Goal: Entertainment & Leisure: Consume media (video, audio)

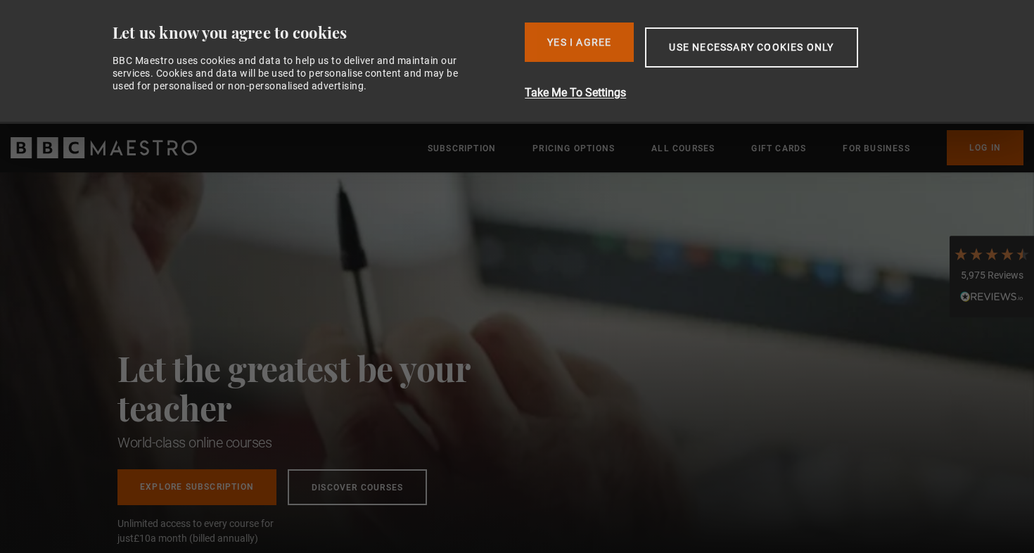
click at [579, 44] on button "Yes I Agree" at bounding box center [579, 41] width 109 height 39
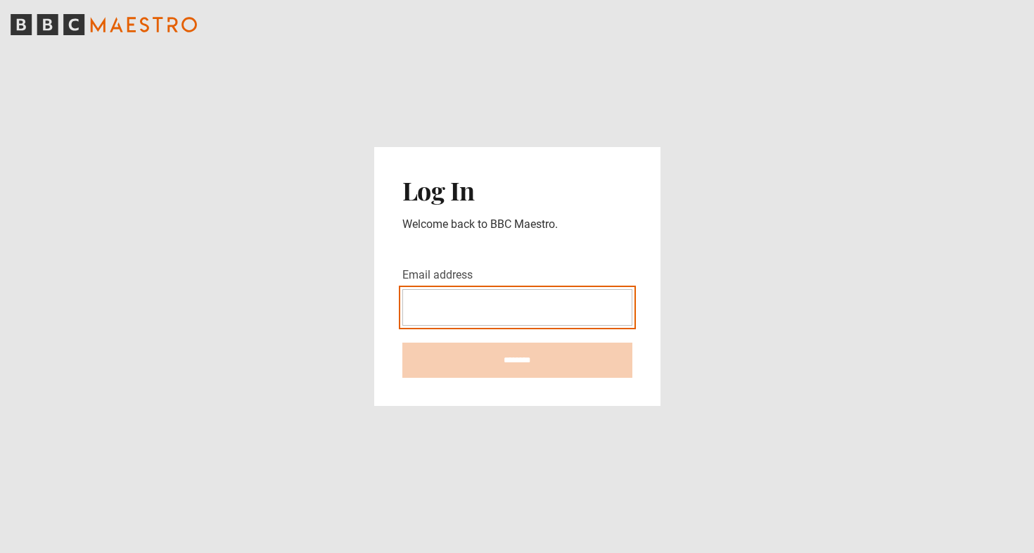
type input "**********"
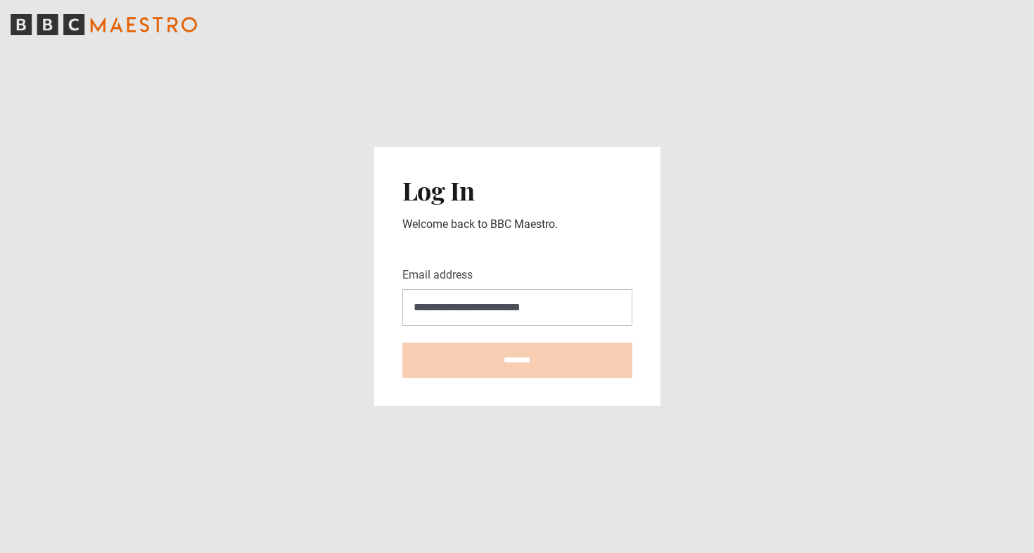
click at [517, 360] on input "********" at bounding box center [517, 359] width 230 height 35
type input "**********"
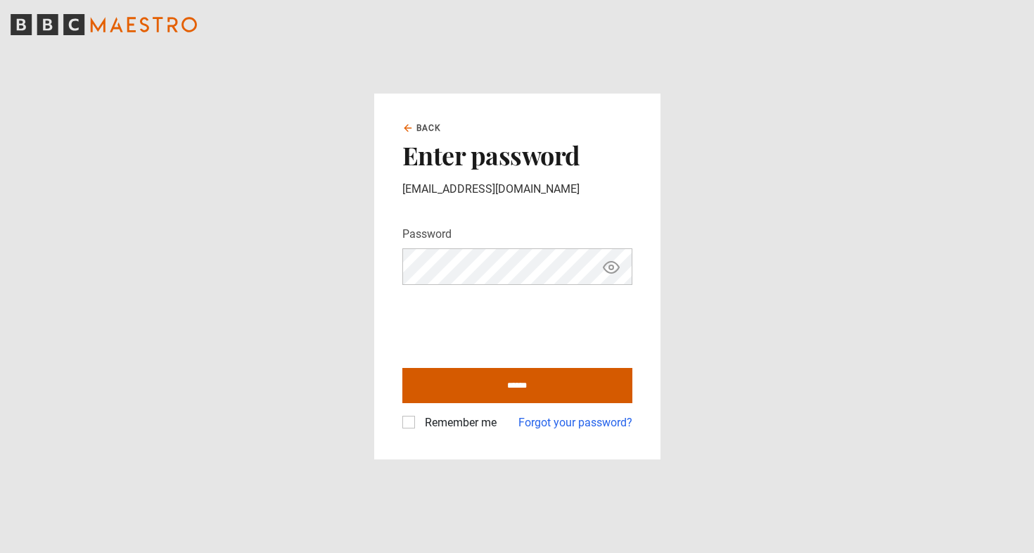
click at [499, 390] on input "******" at bounding box center [517, 385] width 230 height 35
type input "**********"
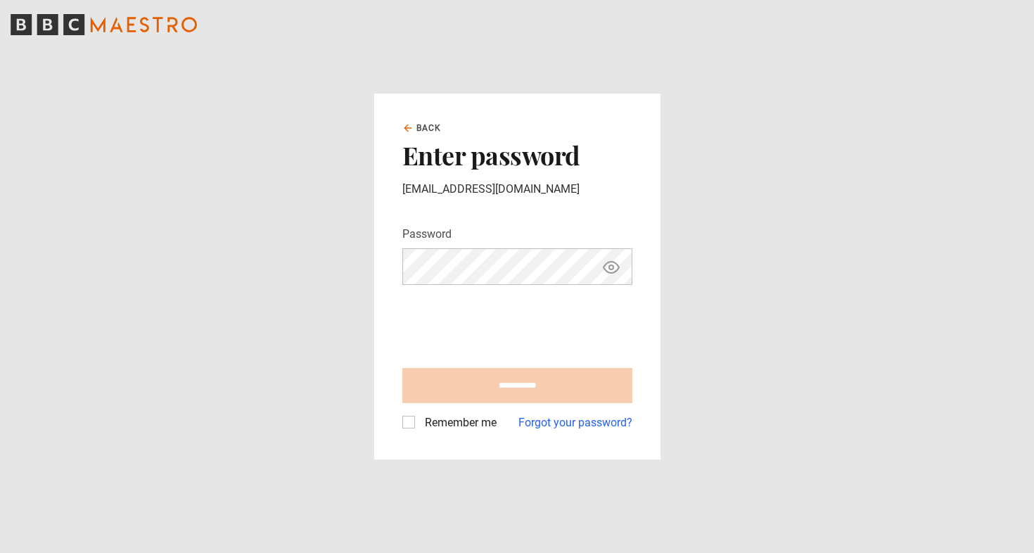
click at [419, 422] on label "Remember me" at bounding box center [457, 422] width 77 height 17
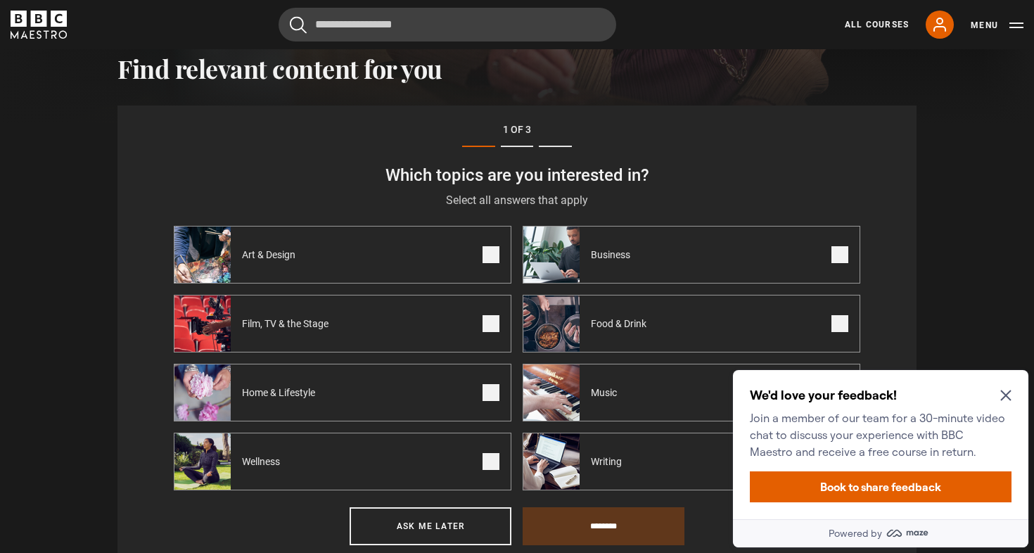
click at [1005, 388] on div "We'd love your feedback! Join a member of our team for a 30-minute video chat t…" at bounding box center [880, 423] width 262 height 73
click at [1004, 392] on icon "Close Maze Prompt" at bounding box center [1005, 395] width 11 height 11
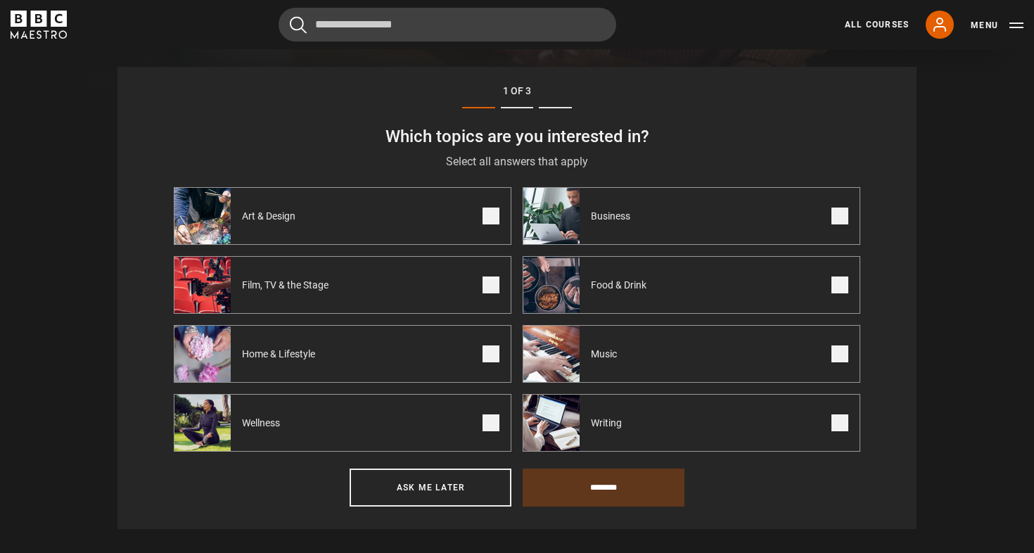
scroll to position [536, 0]
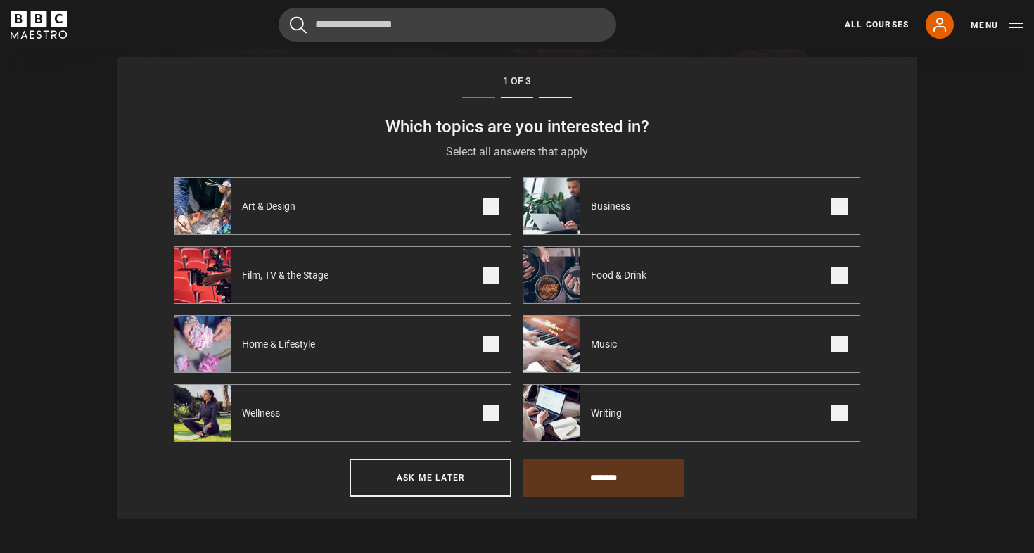
click at [487, 417] on span at bounding box center [490, 412] width 17 height 17
click at [499, 189] on label "Art & Design" at bounding box center [342, 206] width 337 height 58
click at [570, 484] on input "********" at bounding box center [603, 477] width 162 height 38
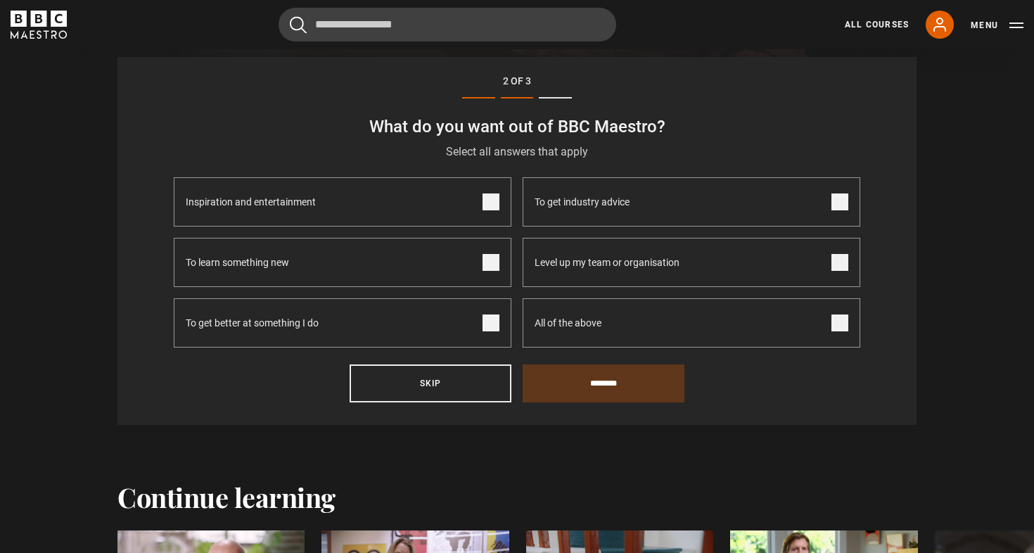
scroll to position [488, 0]
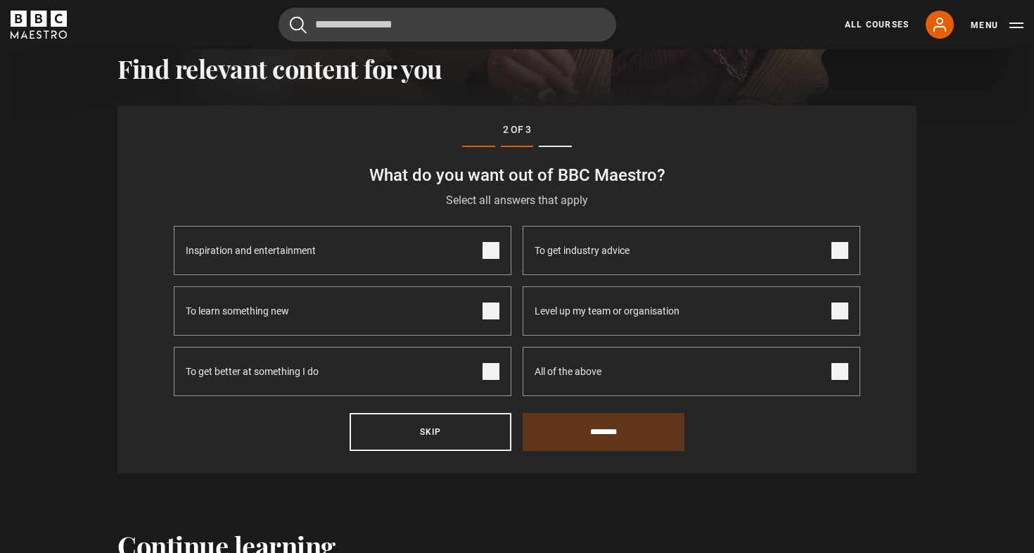
click at [491, 243] on span at bounding box center [490, 250] width 17 height 17
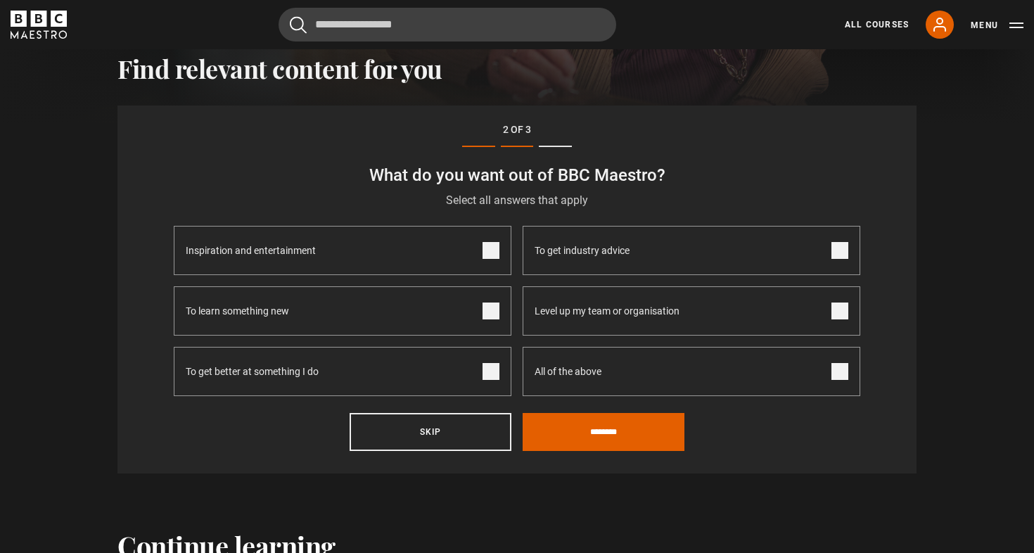
click at [494, 306] on span at bounding box center [490, 310] width 17 height 17
click at [493, 366] on span at bounding box center [490, 371] width 17 height 17
click at [575, 431] on input "********" at bounding box center [603, 432] width 162 height 38
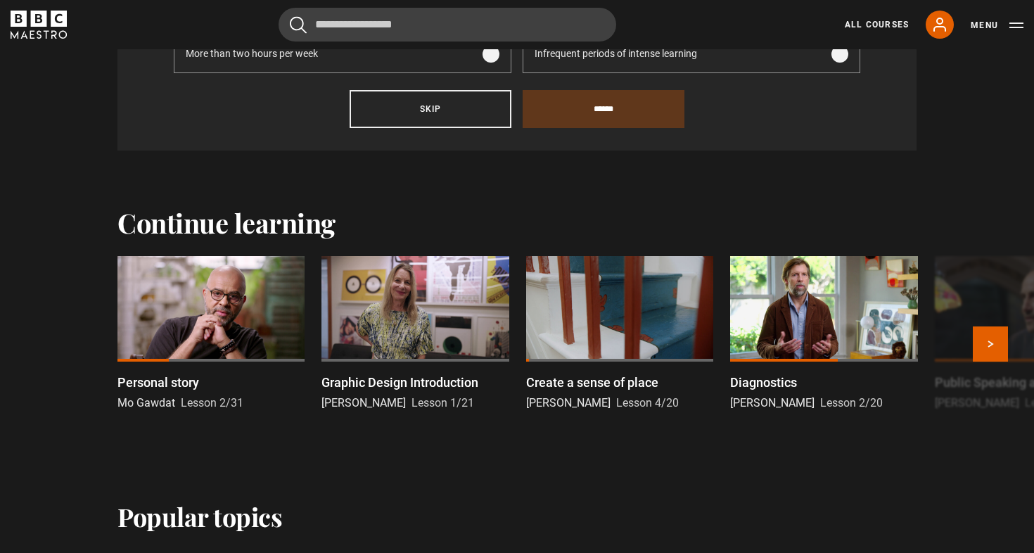
scroll to position [702, 0]
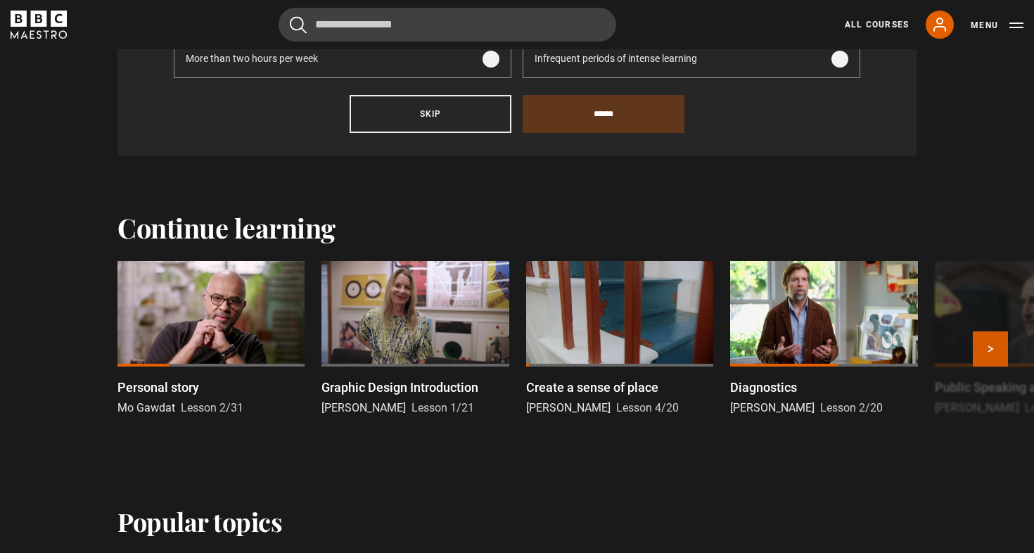
click at [978, 346] on button "Next" at bounding box center [989, 348] width 35 height 35
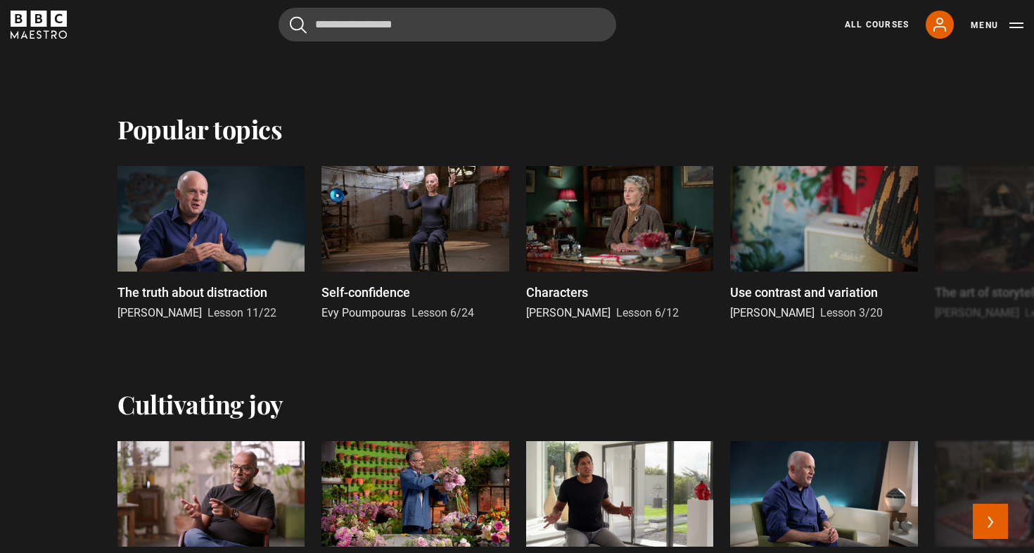
scroll to position [1095, 0]
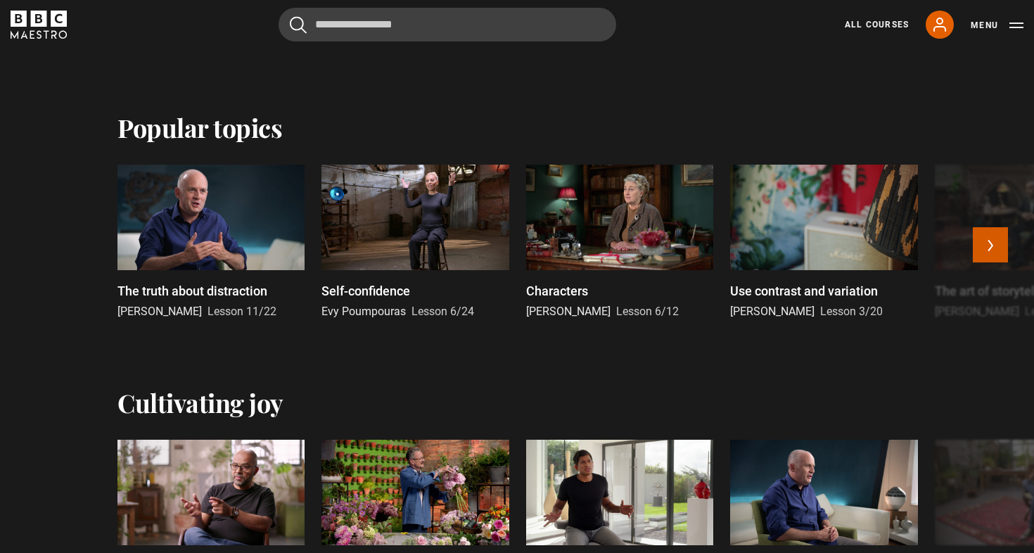
click at [991, 244] on button "Next" at bounding box center [989, 244] width 35 height 35
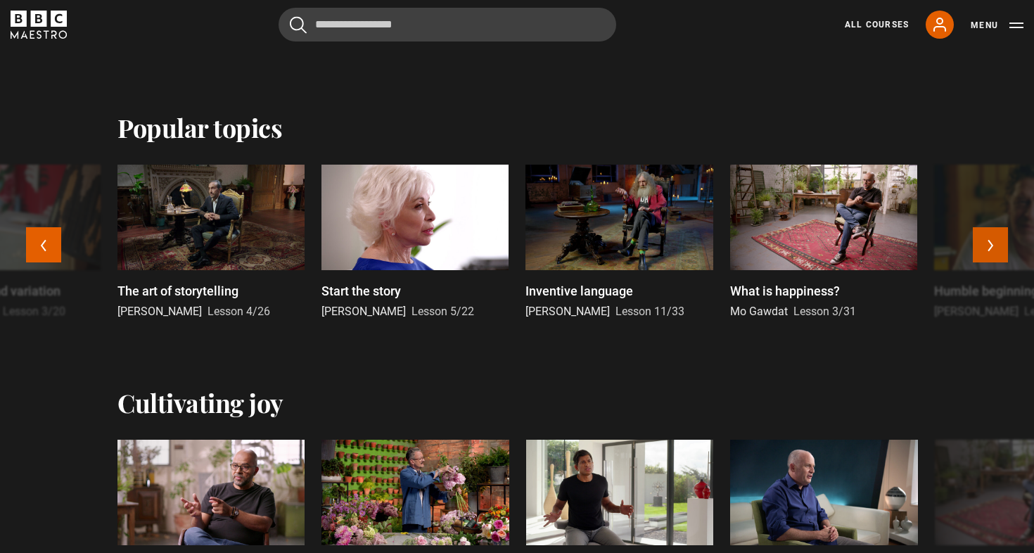
click at [991, 244] on button "Next" at bounding box center [989, 244] width 35 height 35
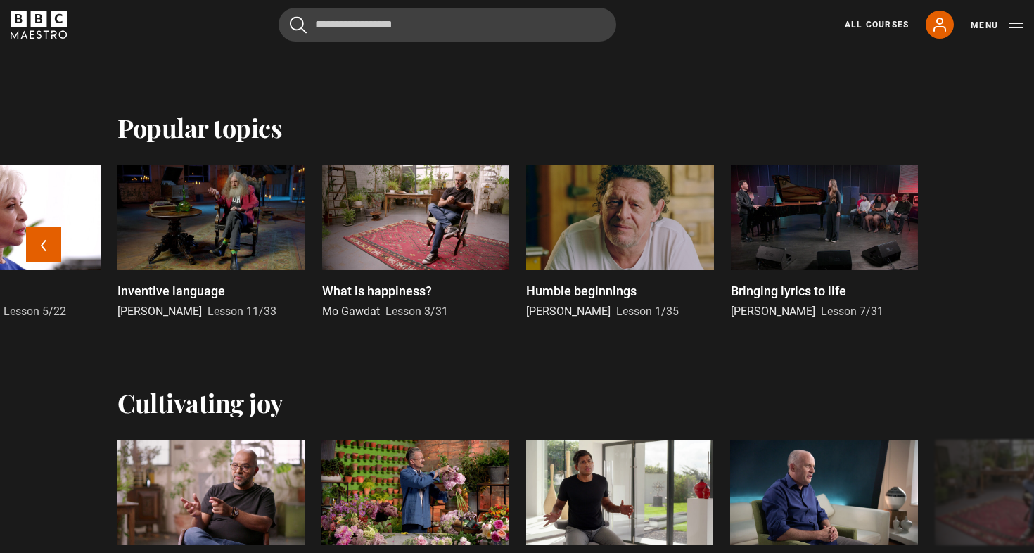
click at [51, 226] on div at bounding box center [7, 217] width 187 height 105
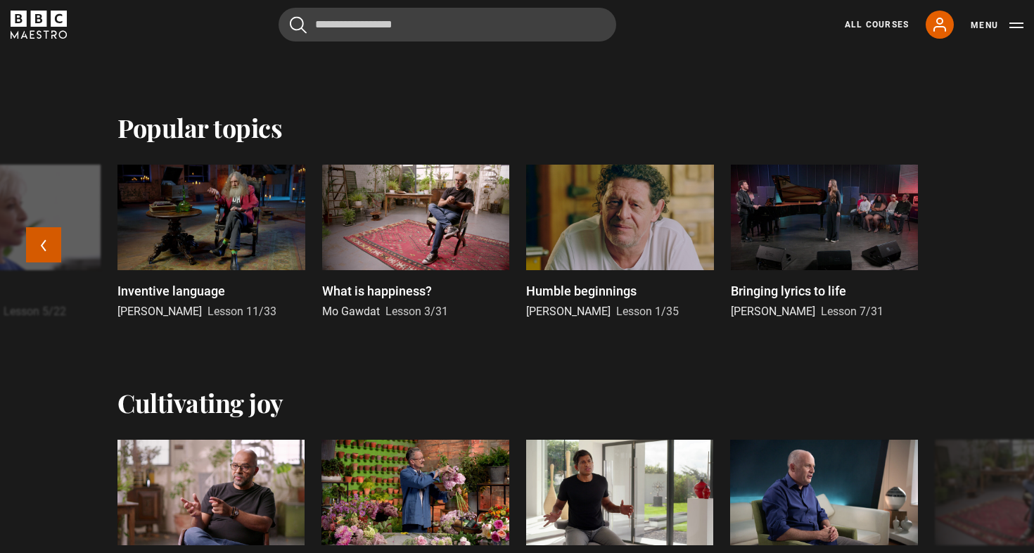
click at [48, 242] on button "Previous" at bounding box center [43, 244] width 35 height 35
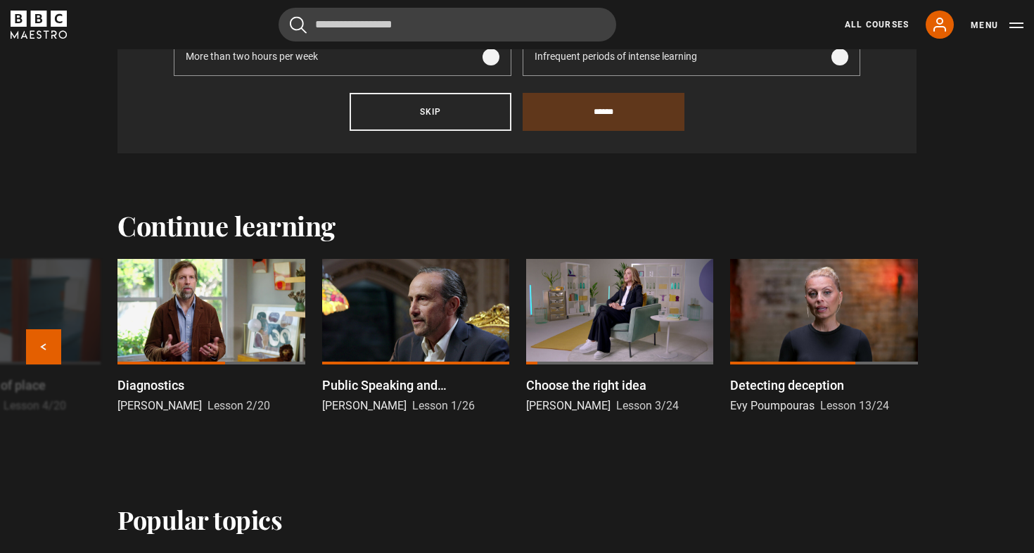
scroll to position [788, 0]
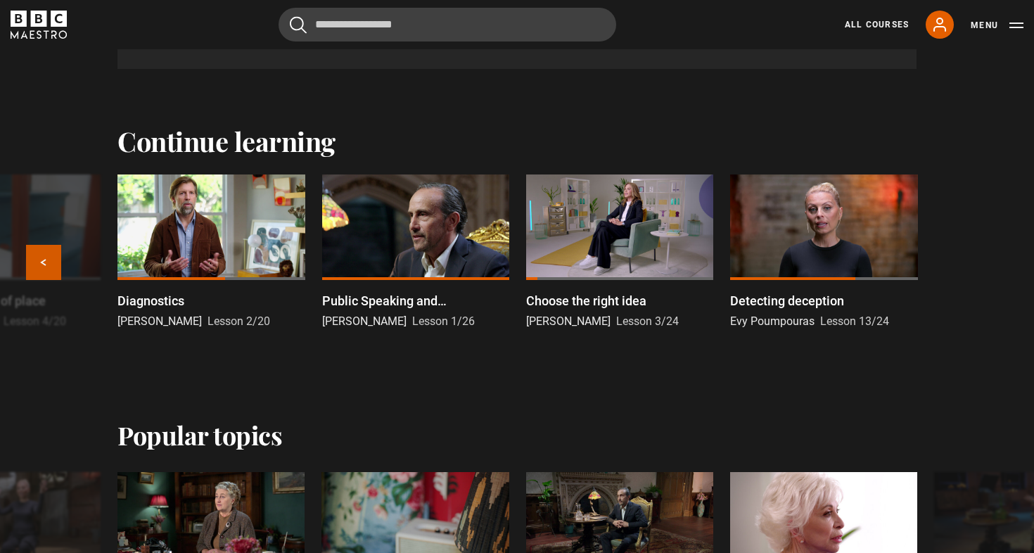
click at [42, 265] on button "Previous" at bounding box center [43, 262] width 35 height 35
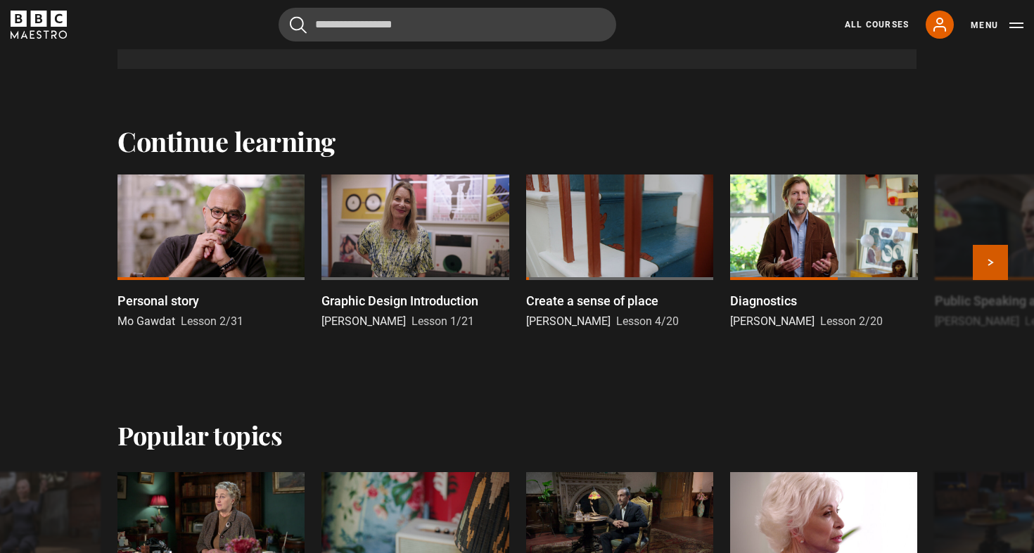
click at [996, 252] on button "Next" at bounding box center [989, 262] width 35 height 35
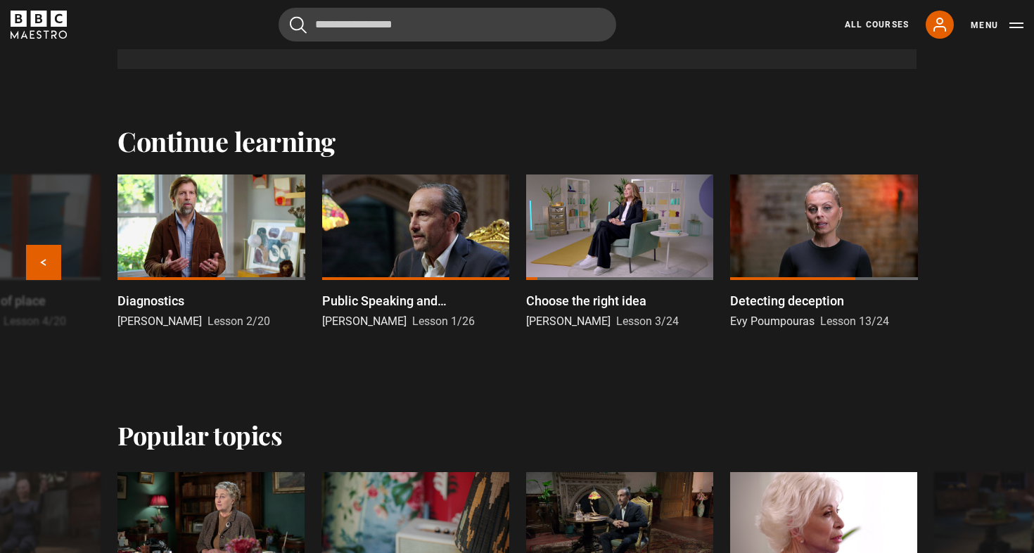
click at [993, 252] on div "Personal story Mo Gawdat Lesson 2/31 Graphic Design Introduction Paula Scher Le…" at bounding box center [517, 268] width 1034 height 189
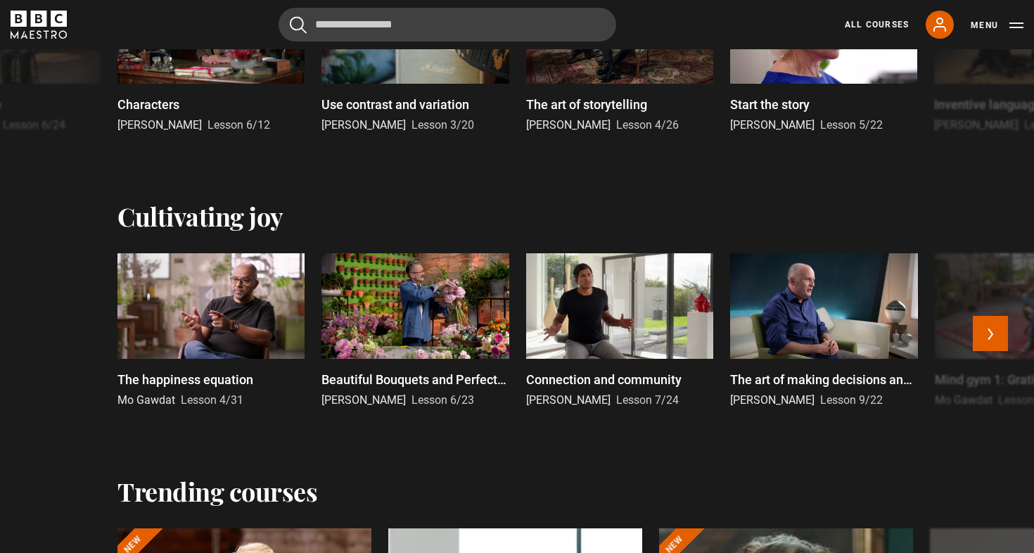
scroll to position [1288, 0]
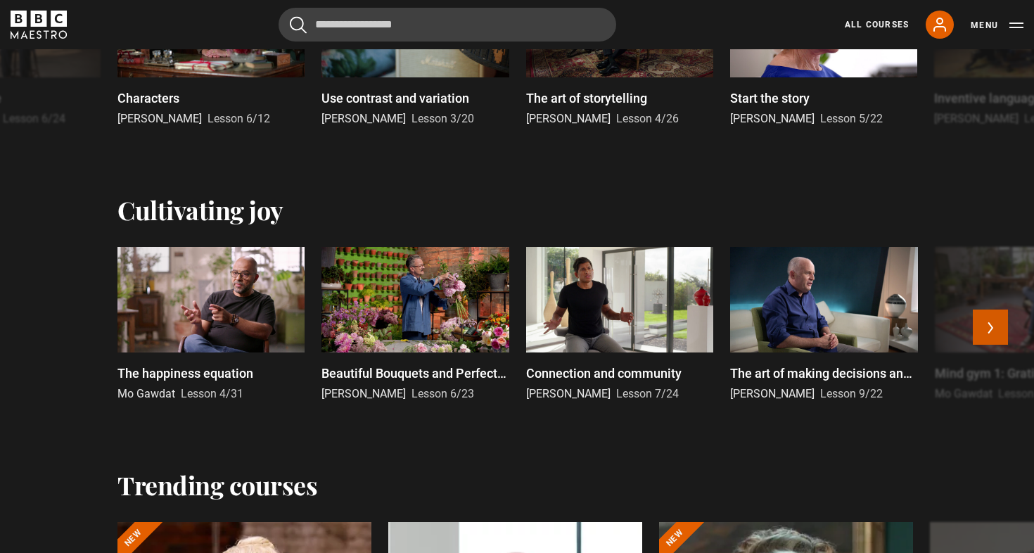
click at [982, 328] on button "Next" at bounding box center [989, 326] width 35 height 35
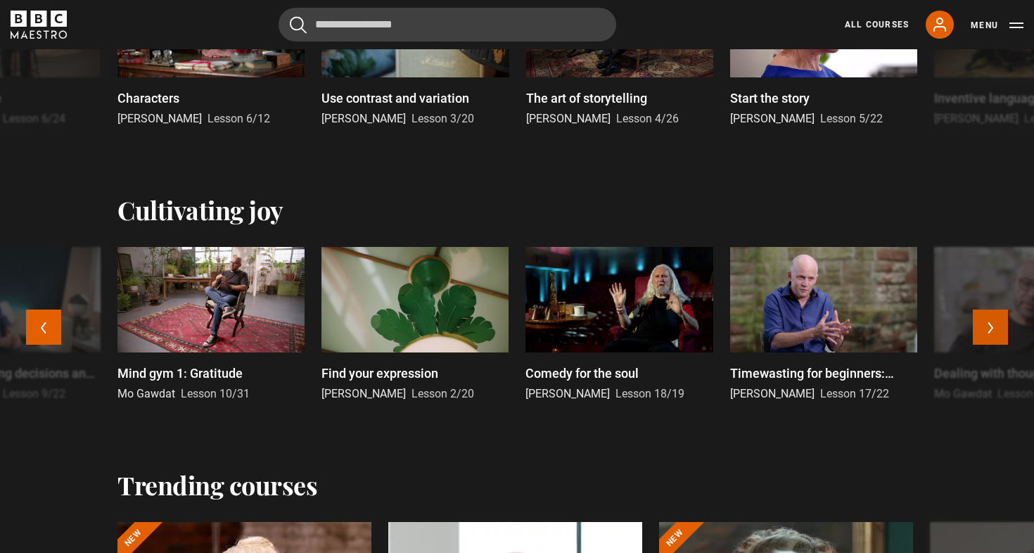
click at [982, 329] on button "Next" at bounding box center [989, 326] width 35 height 35
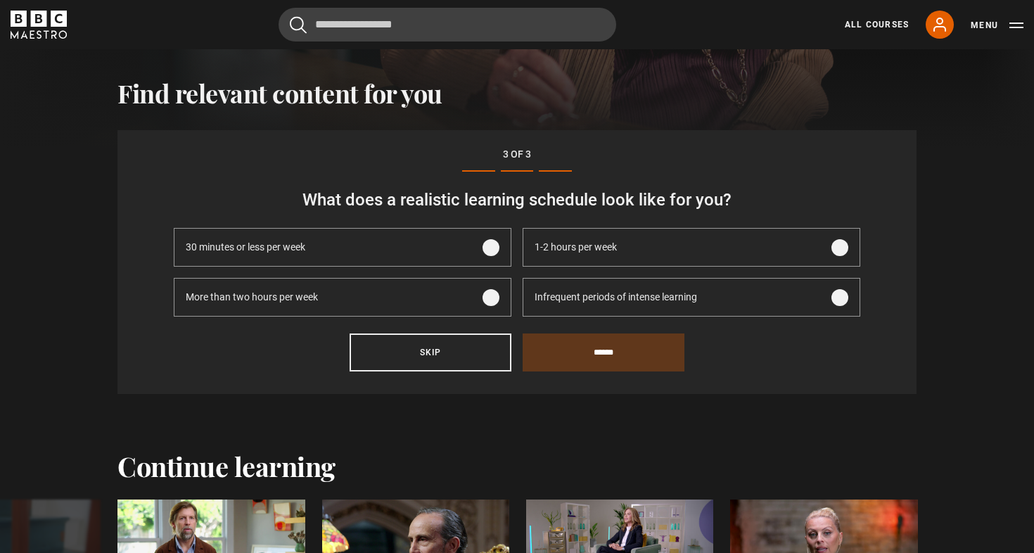
scroll to position [453, 0]
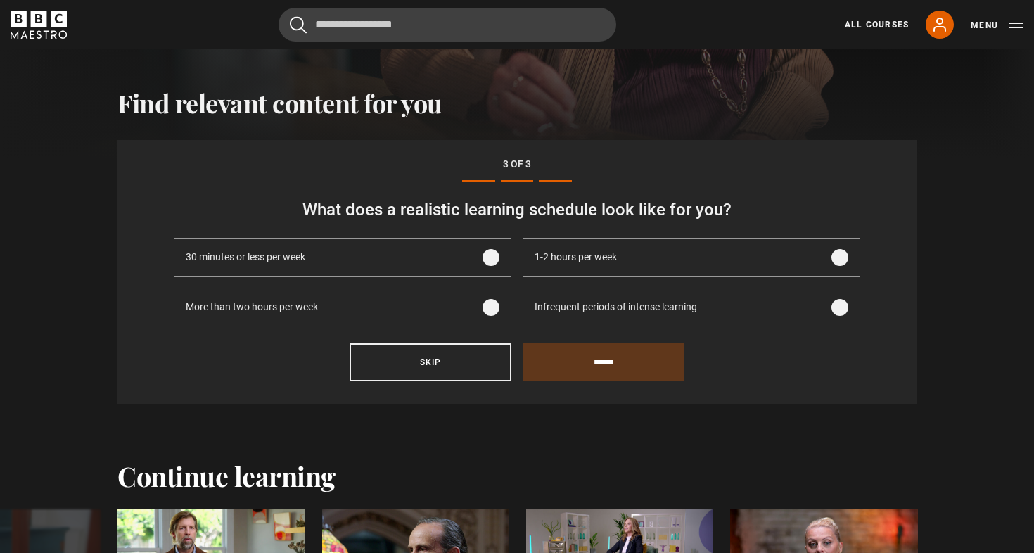
click at [495, 254] on span at bounding box center [490, 257] width 17 height 17
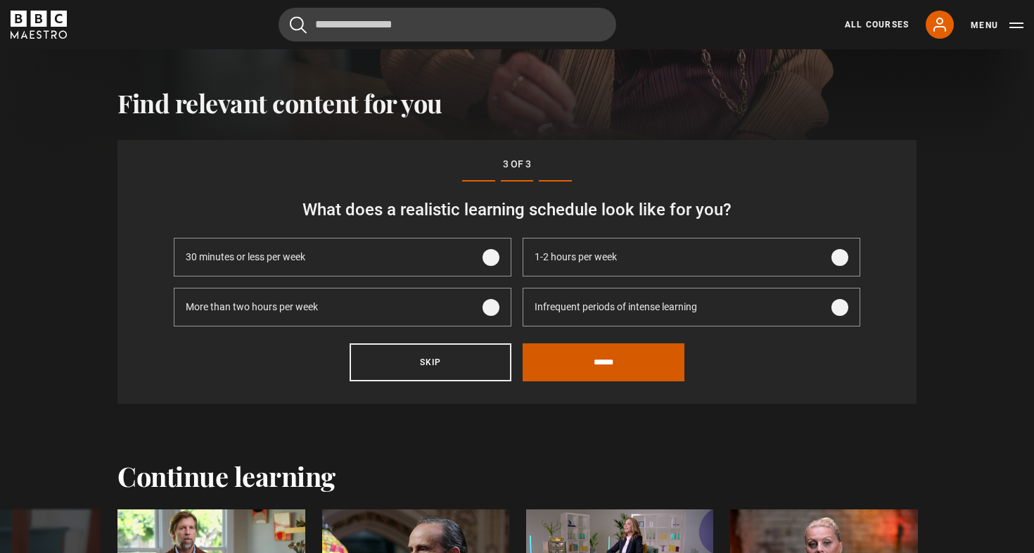
click at [605, 370] on input "******" at bounding box center [603, 362] width 162 height 38
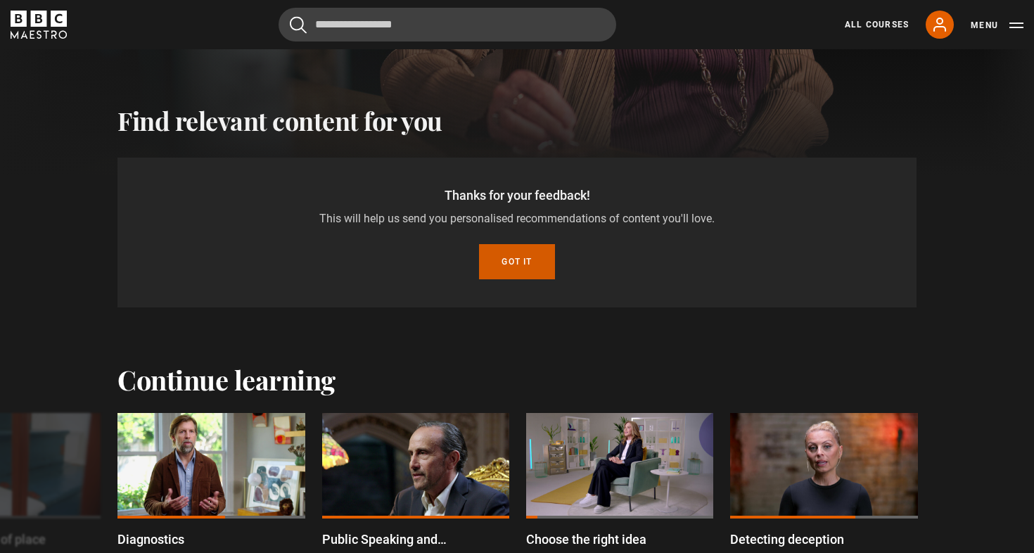
click at [521, 258] on button "Got it" at bounding box center [516, 261] width 75 height 35
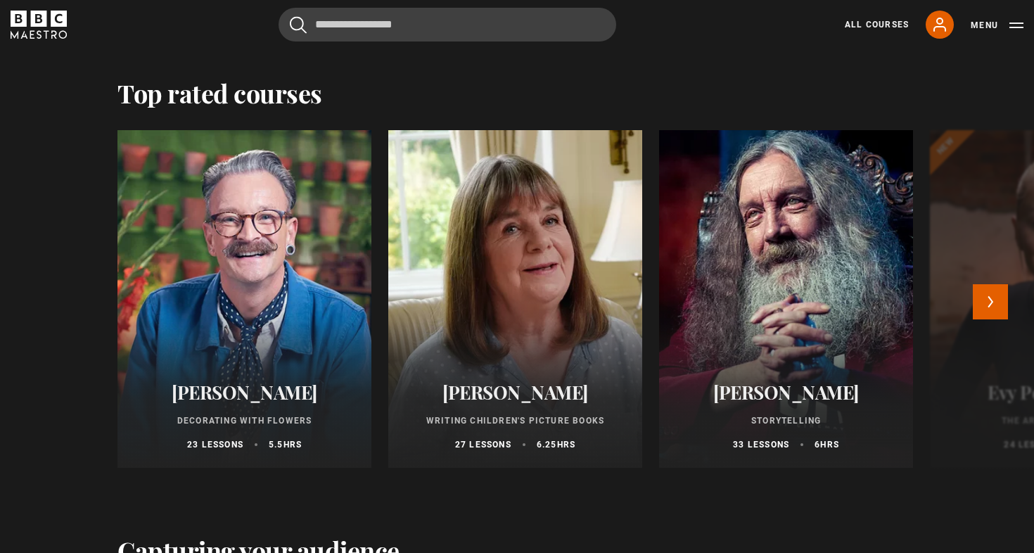
scroll to position [2387, 0]
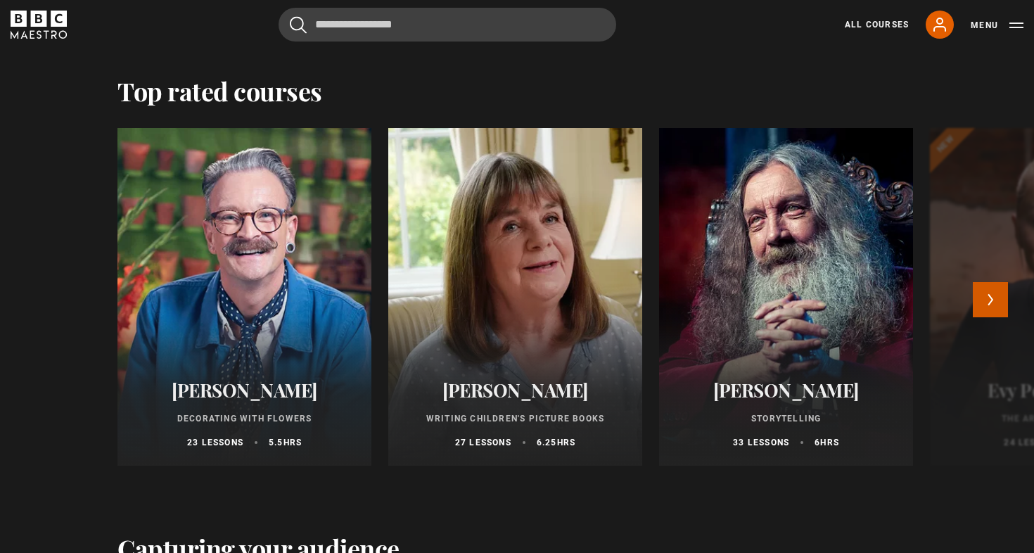
click at [988, 299] on button "Next" at bounding box center [989, 299] width 35 height 35
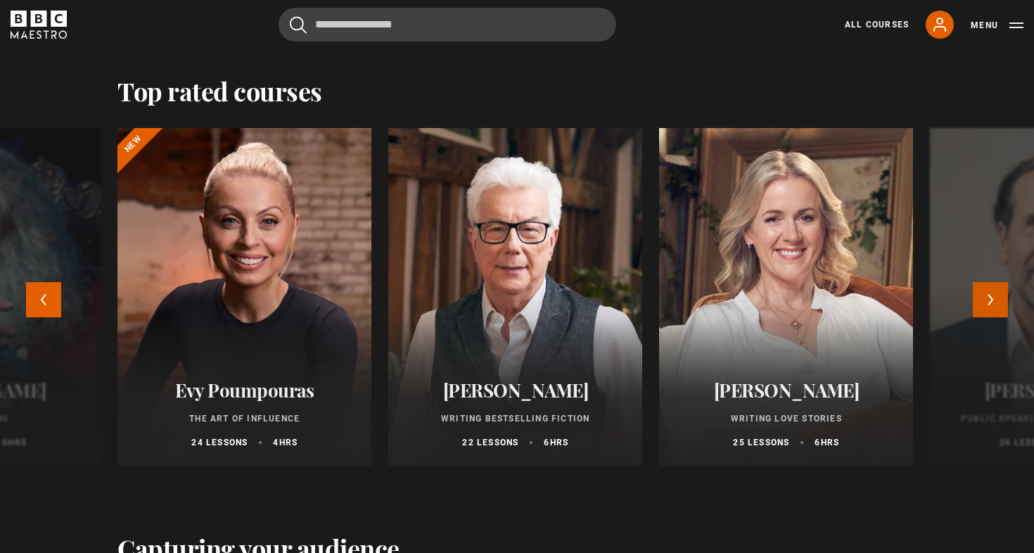
click at [987, 298] on button "Next" at bounding box center [989, 299] width 35 height 35
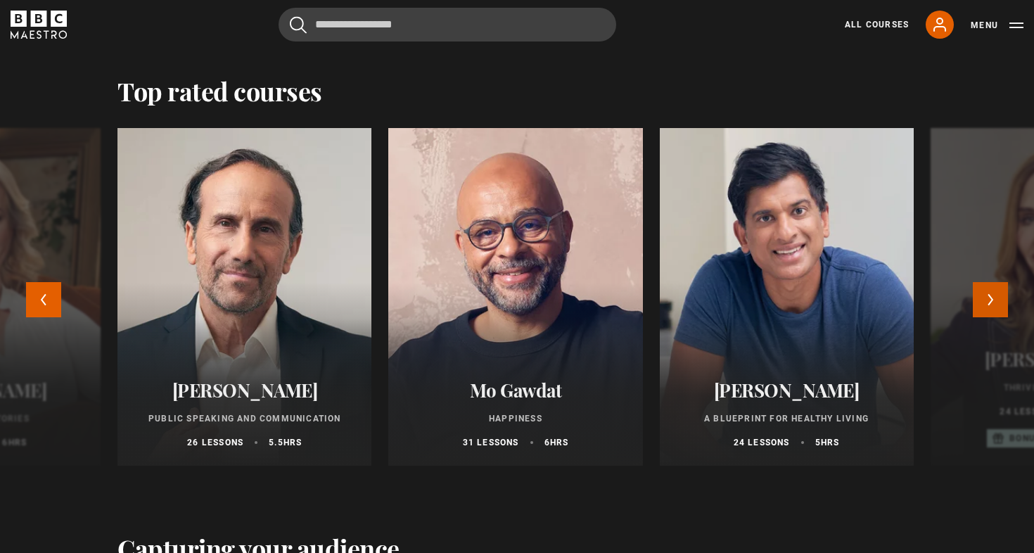
click at [987, 300] on button "Next" at bounding box center [989, 299] width 35 height 35
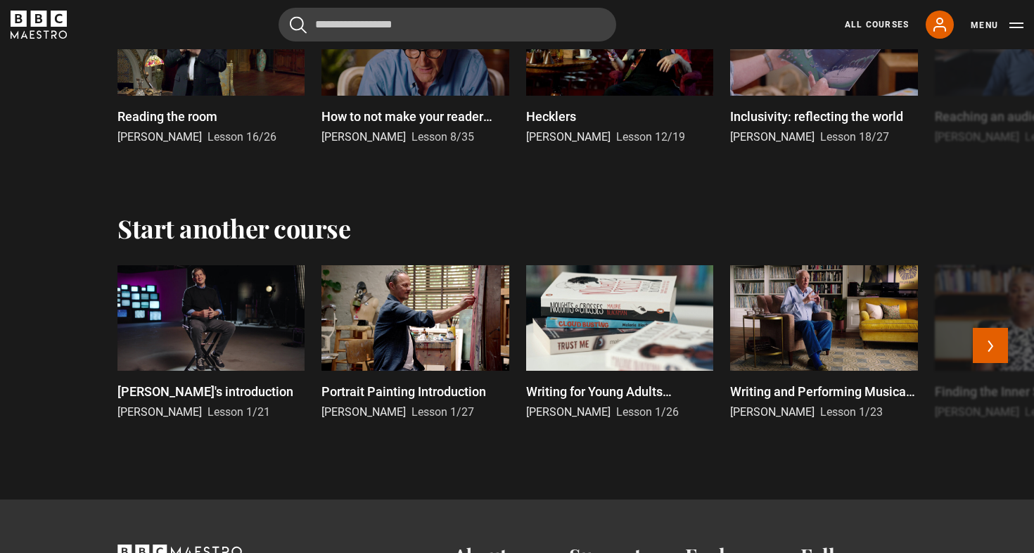
scroll to position [2993, 0]
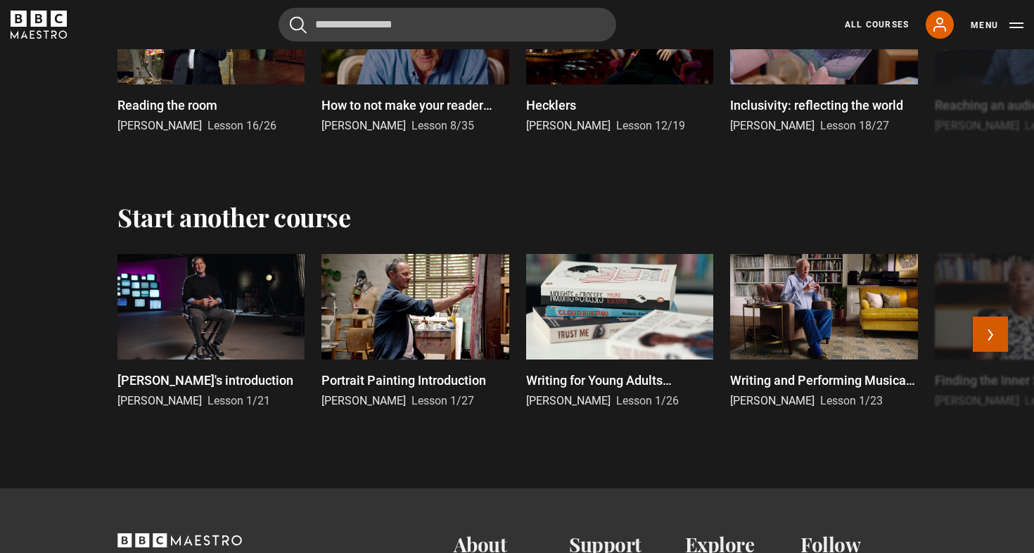
click at [989, 327] on button "Next" at bounding box center [989, 333] width 35 height 35
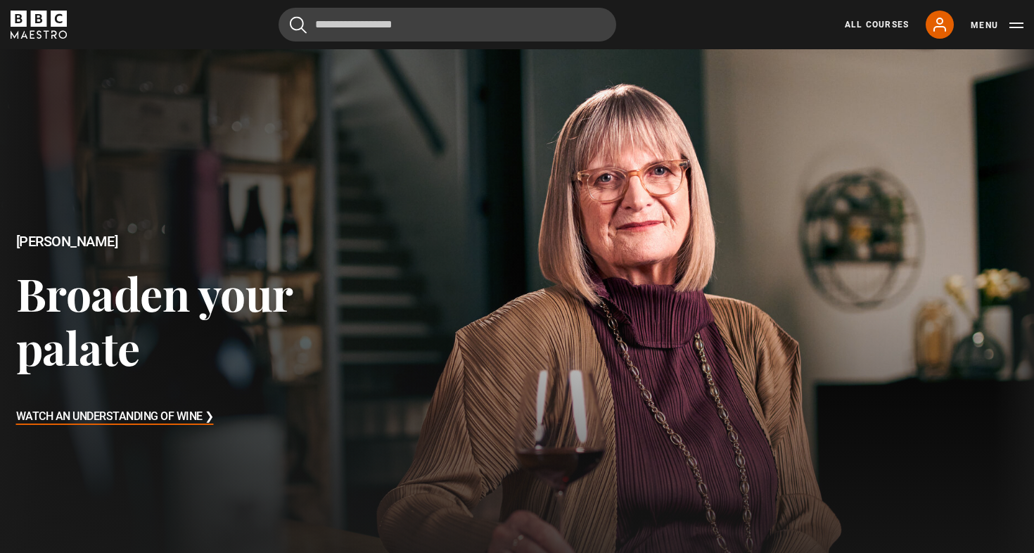
scroll to position [0, 0]
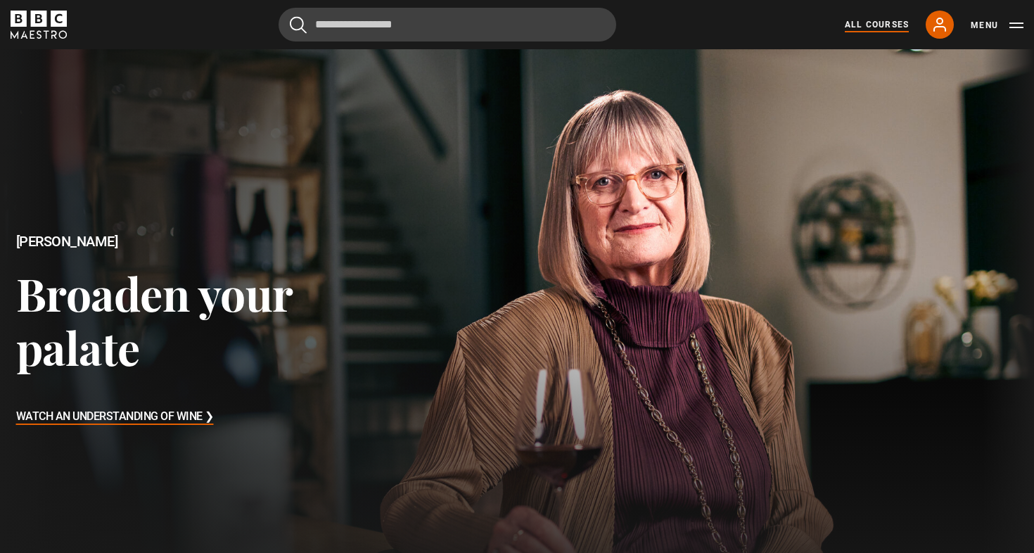
click at [870, 20] on link "All Courses" at bounding box center [876, 24] width 64 height 13
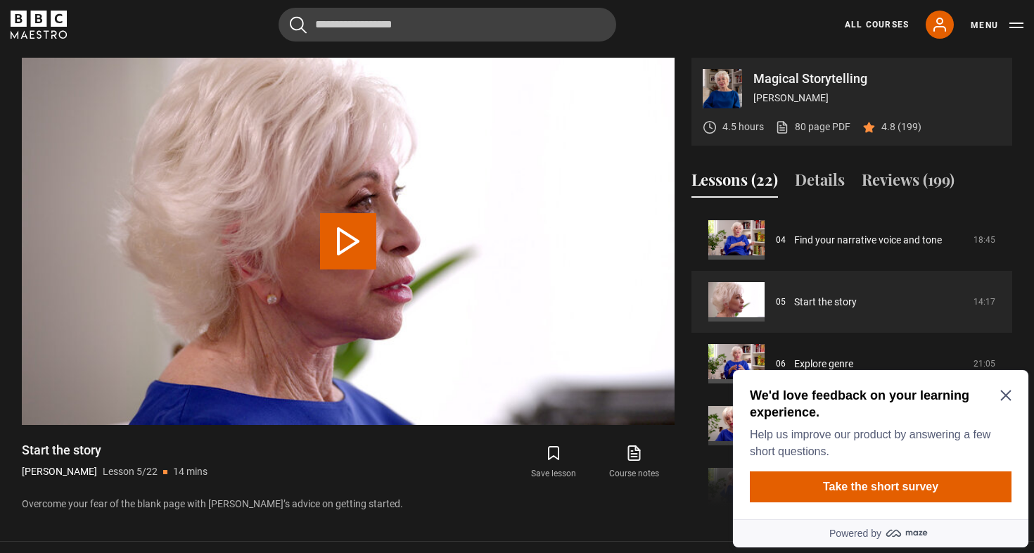
scroll to position [650, 0]
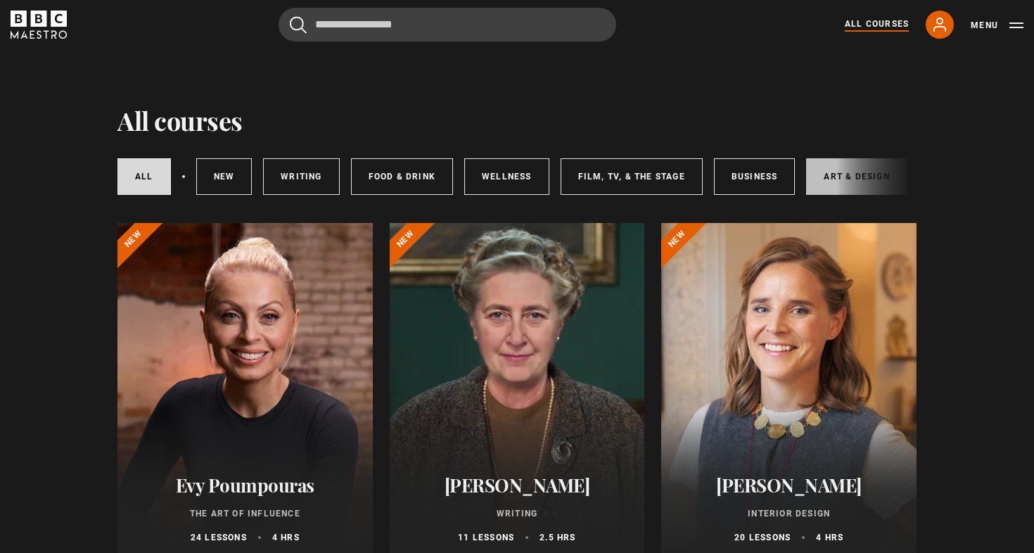
click at [828, 184] on link "Art & Design" at bounding box center [856, 176] width 101 height 37
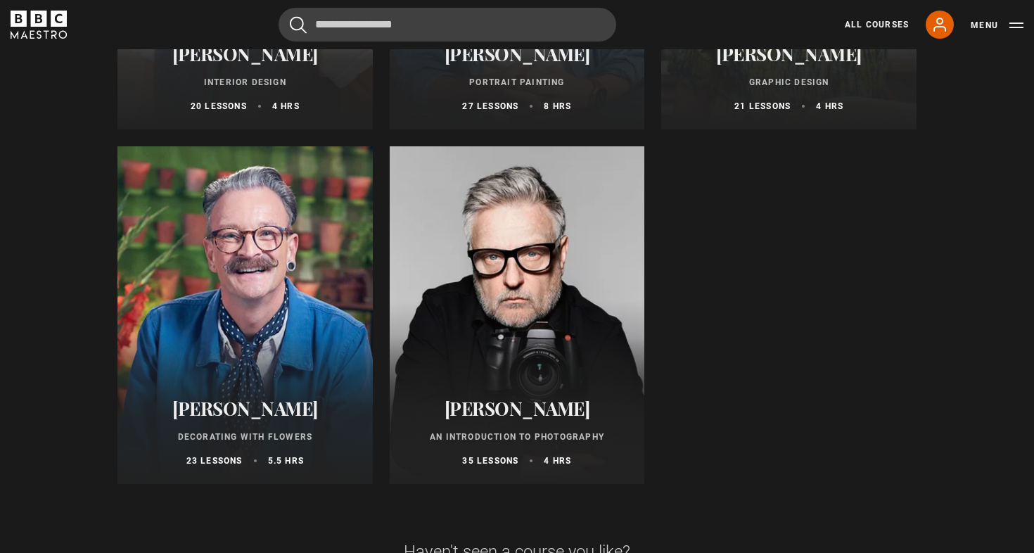
scroll to position [431, 0]
click at [543, 382] on div "[PERSON_NAME] An Introduction to Photography 35 lessons 4 hrs" at bounding box center [517, 431] width 255 height 103
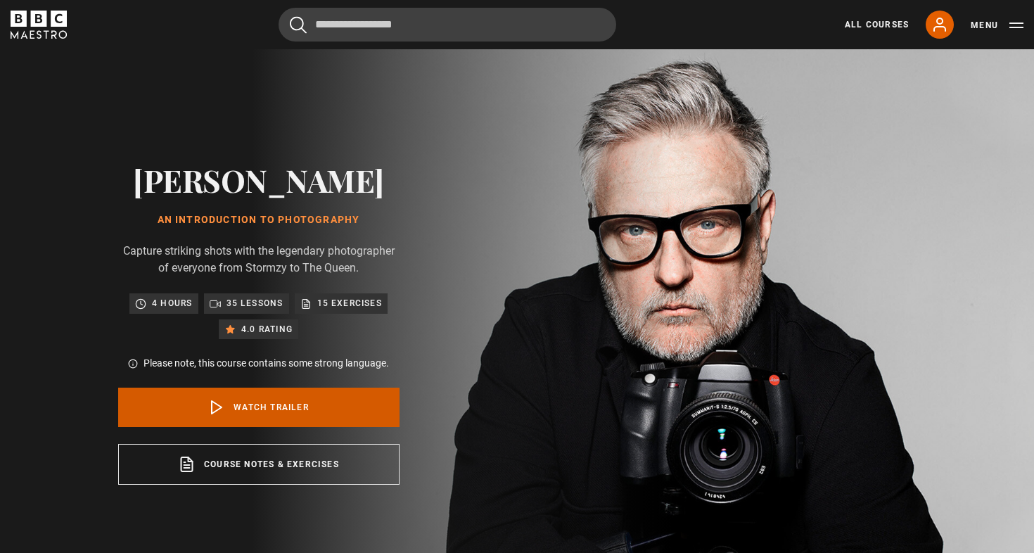
click at [267, 407] on link "Watch Trailer" at bounding box center [258, 406] width 281 height 39
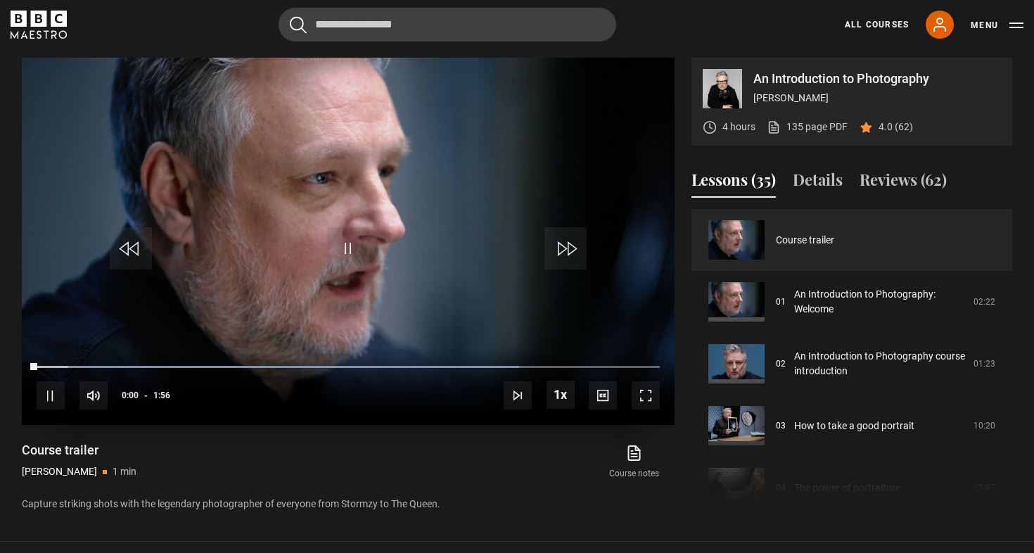
click at [352, 251] on span "Video Player" at bounding box center [348, 248] width 42 height 42
click at [342, 241] on div "Video Player is loading." at bounding box center [348, 241] width 70 height 70
click at [344, 250] on div "Video Player is loading." at bounding box center [348, 241] width 70 height 70
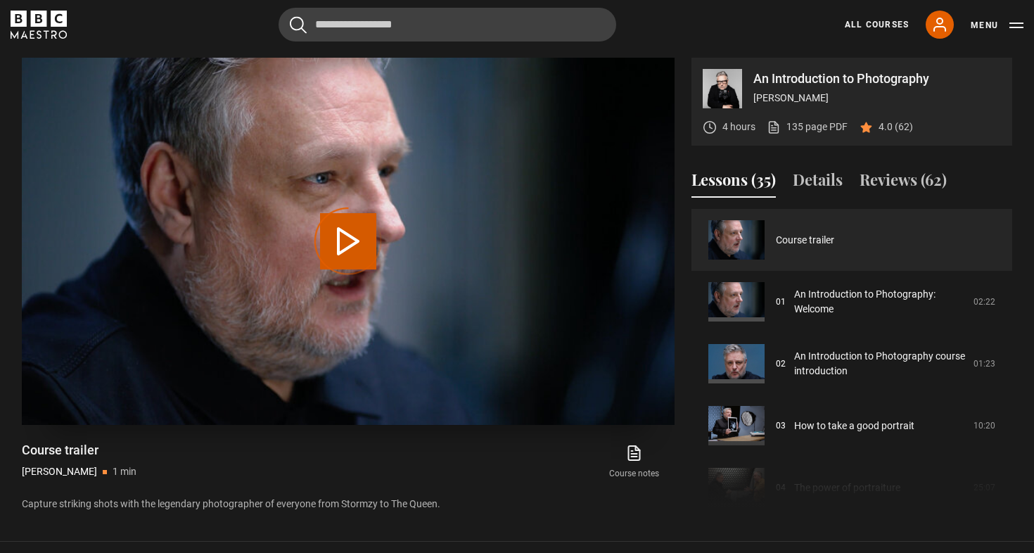
click at [331, 256] on div "Video Player is loading." at bounding box center [348, 241] width 70 height 70
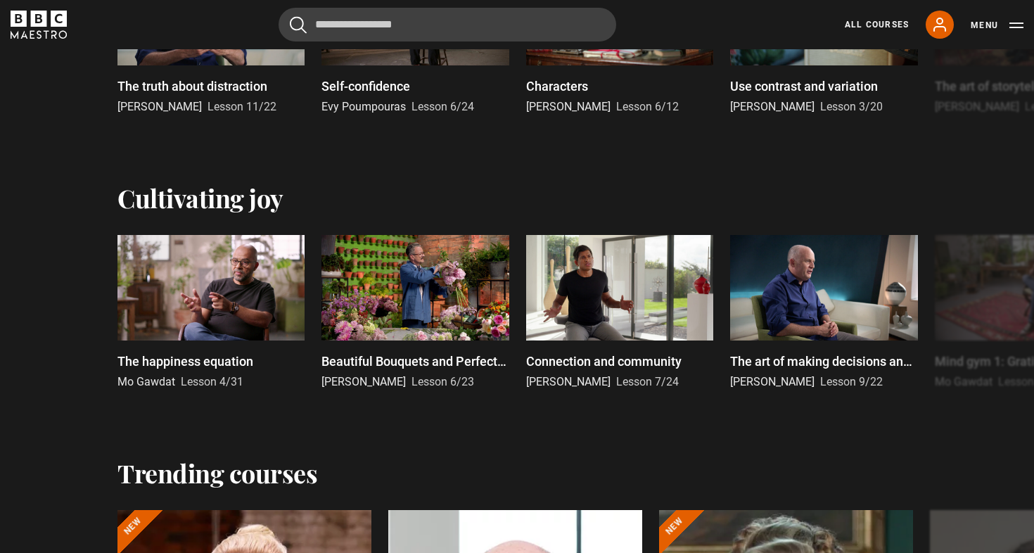
scroll to position [823, 0]
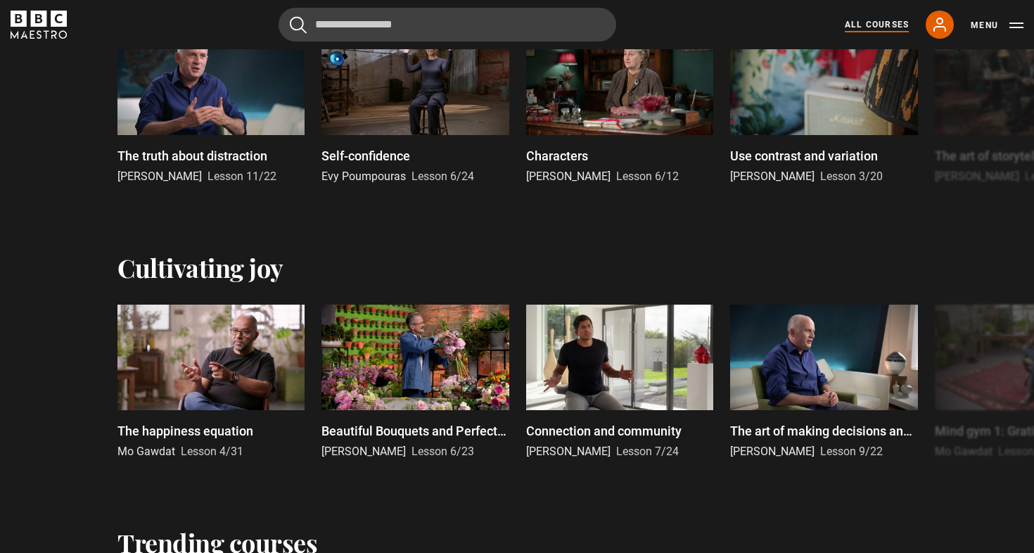
click at [860, 25] on link "All Courses" at bounding box center [876, 24] width 64 height 13
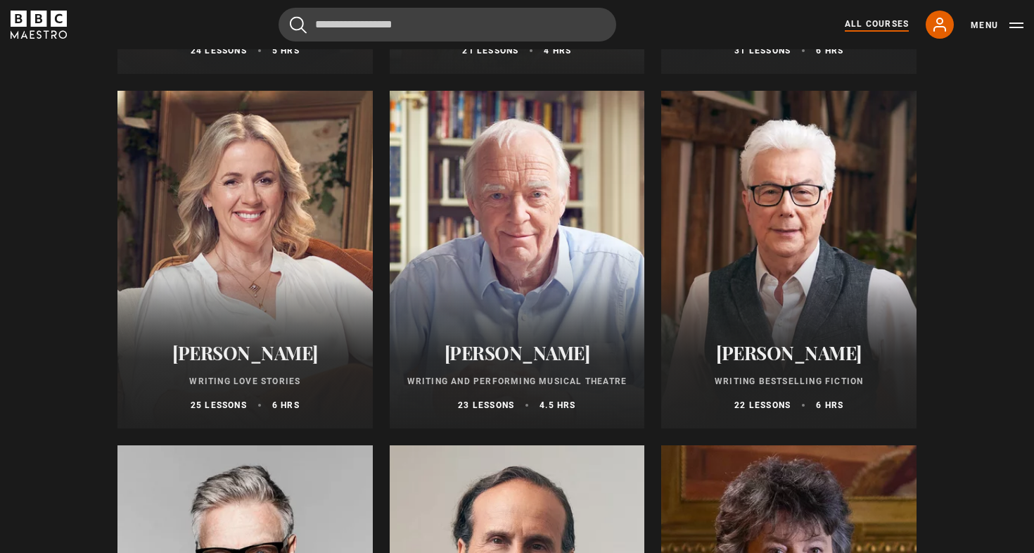
scroll to position [2609, 0]
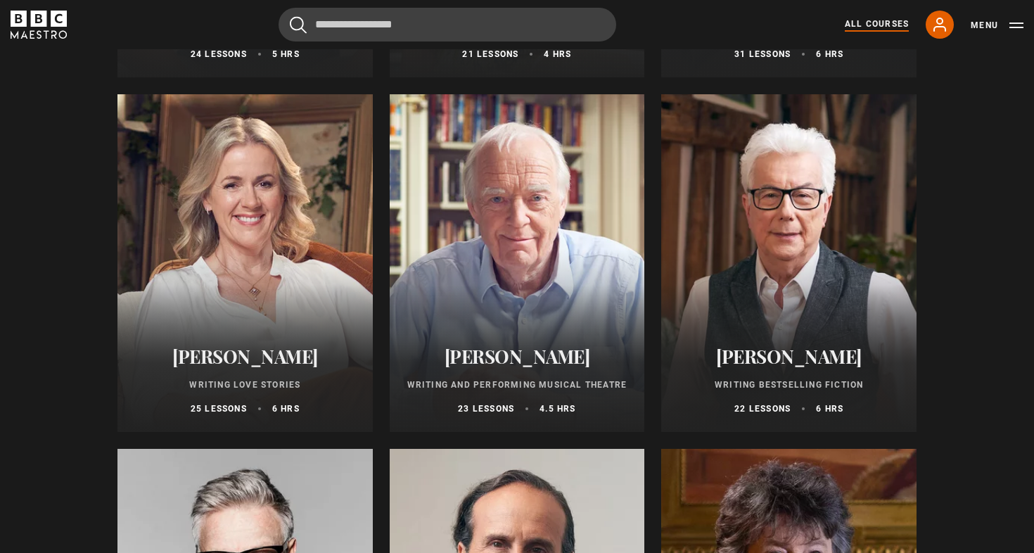
click at [292, 262] on div at bounding box center [244, 262] width 255 height 337
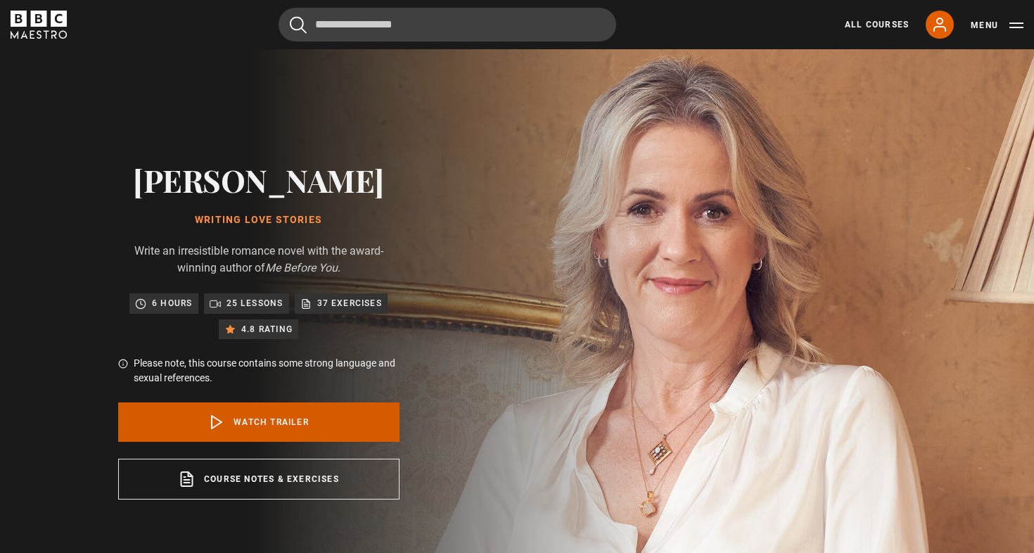
click at [302, 427] on link "Watch Trailer" at bounding box center [258, 421] width 281 height 39
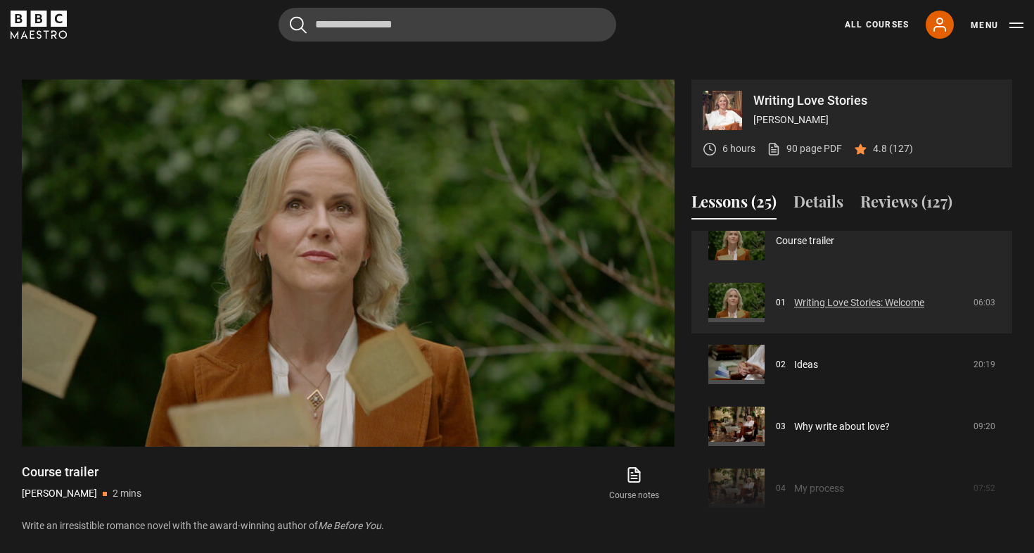
scroll to position [26, 0]
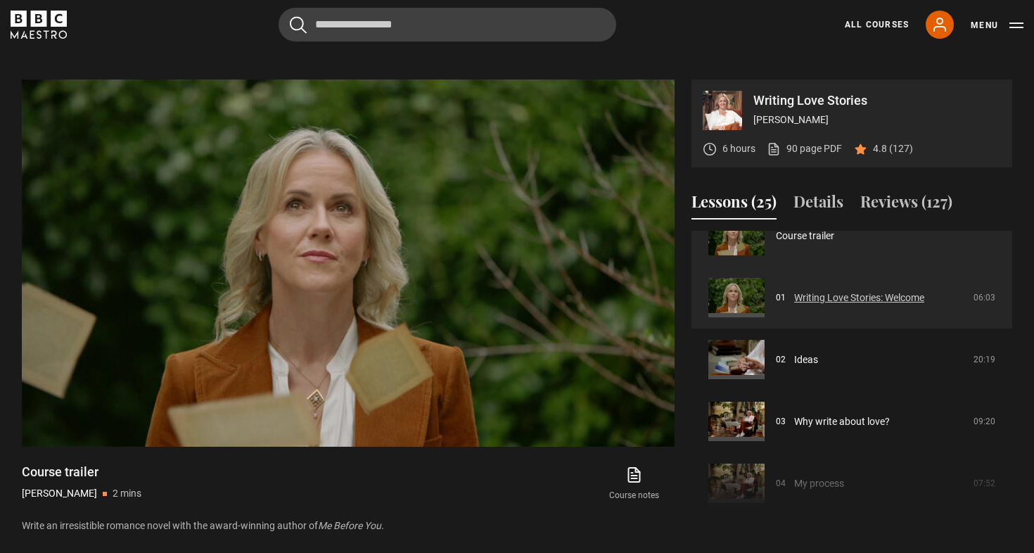
click at [840, 298] on link "Writing Love Stories: Welcome" at bounding box center [859, 297] width 130 height 15
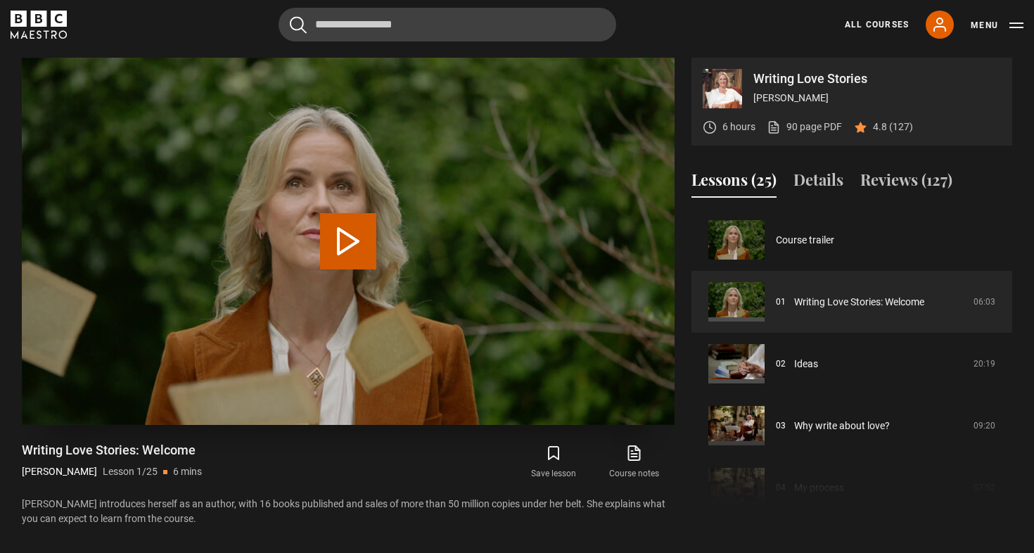
click at [346, 238] on button "Play Lesson Writing Love Stories: Welcome" at bounding box center [348, 241] width 56 height 56
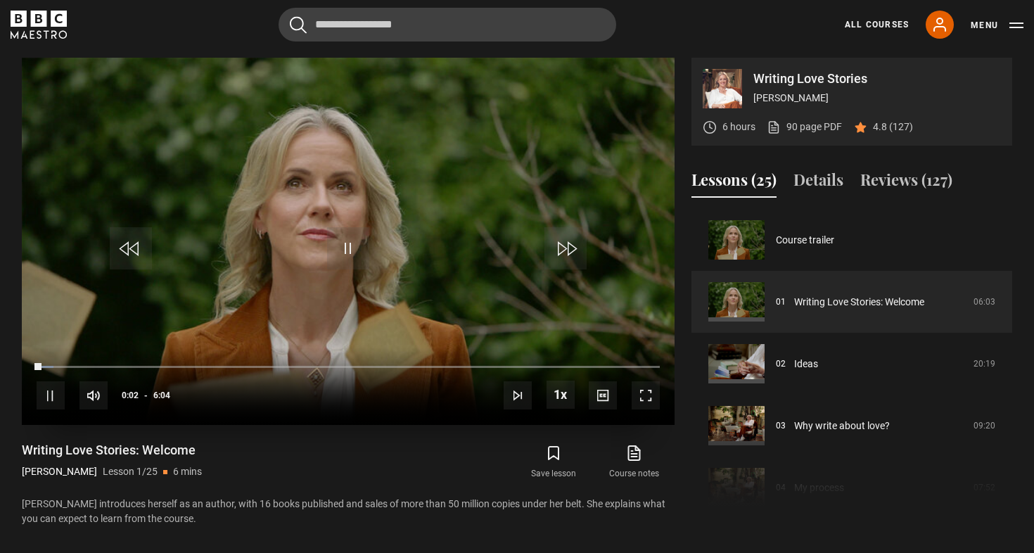
click at [636, 392] on span "Video Player" at bounding box center [645, 395] width 28 height 28
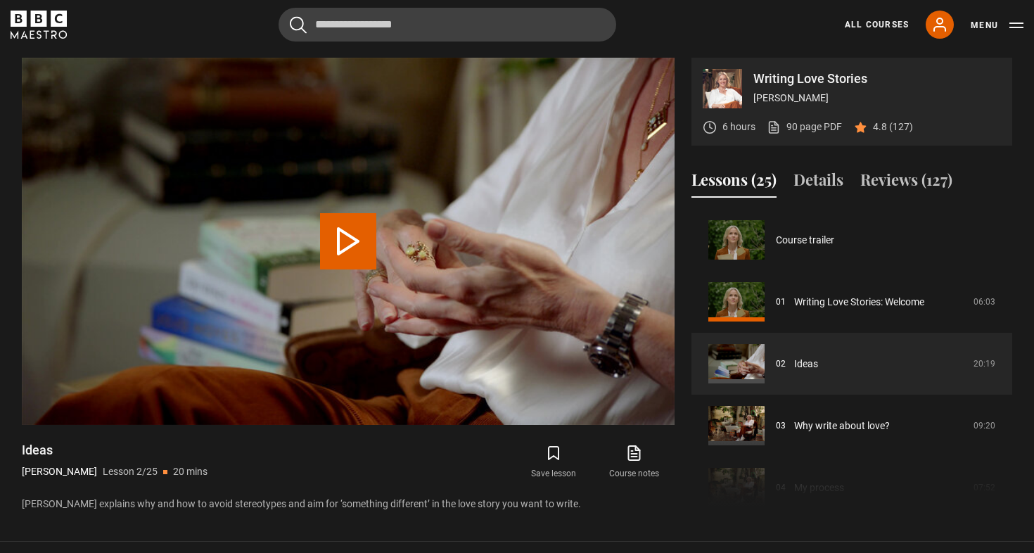
scroll to position [62, 0]
